Goal: Task Accomplishment & Management: Manage account settings

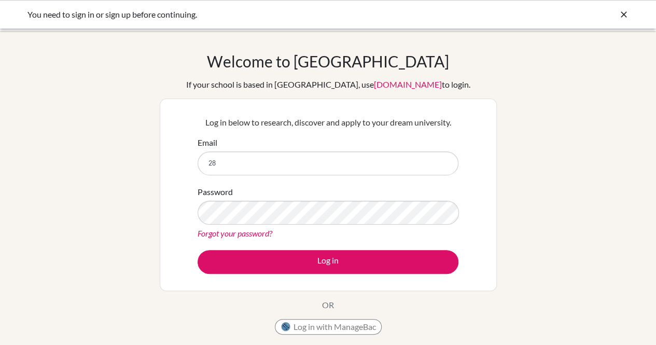
type input "[EMAIL_ADDRESS][DOMAIN_NAME]"
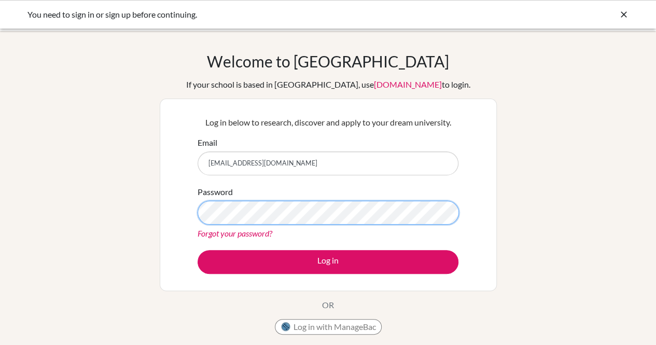
click at [198, 250] on button "Log in" at bounding box center [328, 262] width 261 height 24
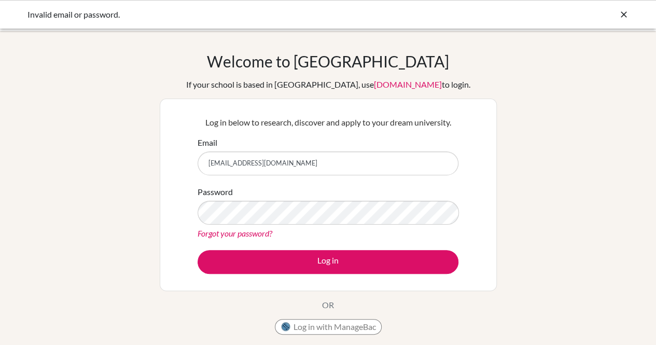
click at [150, 222] on div "Welcome to [GEOGRAPHIC_DATA] If your school is based in [GEOGRAPHIC_DATA], use …" at bounding box center [328, 221] width 656 height 339
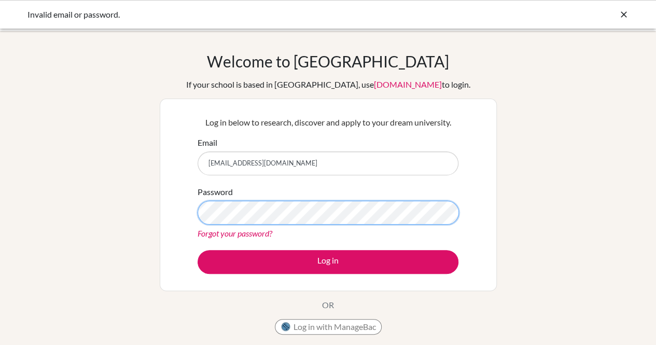
click at [198, 250] on button "Log in" at bounding box center [328, 262] width 261 height 24
